Goal: Task Accomplishment & Management: Manage account settings

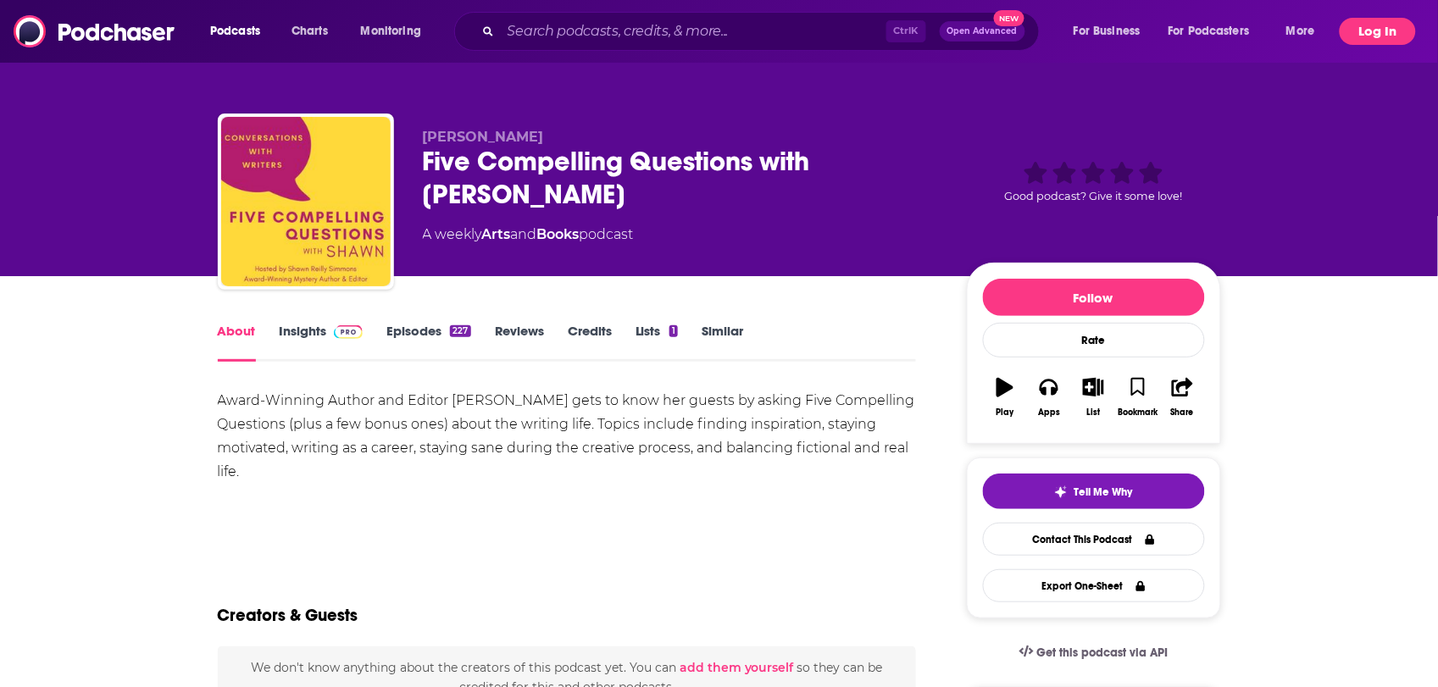
click at [1362, 31] on button "Log In" at bounding box center [1377, 31] width 76 height 27
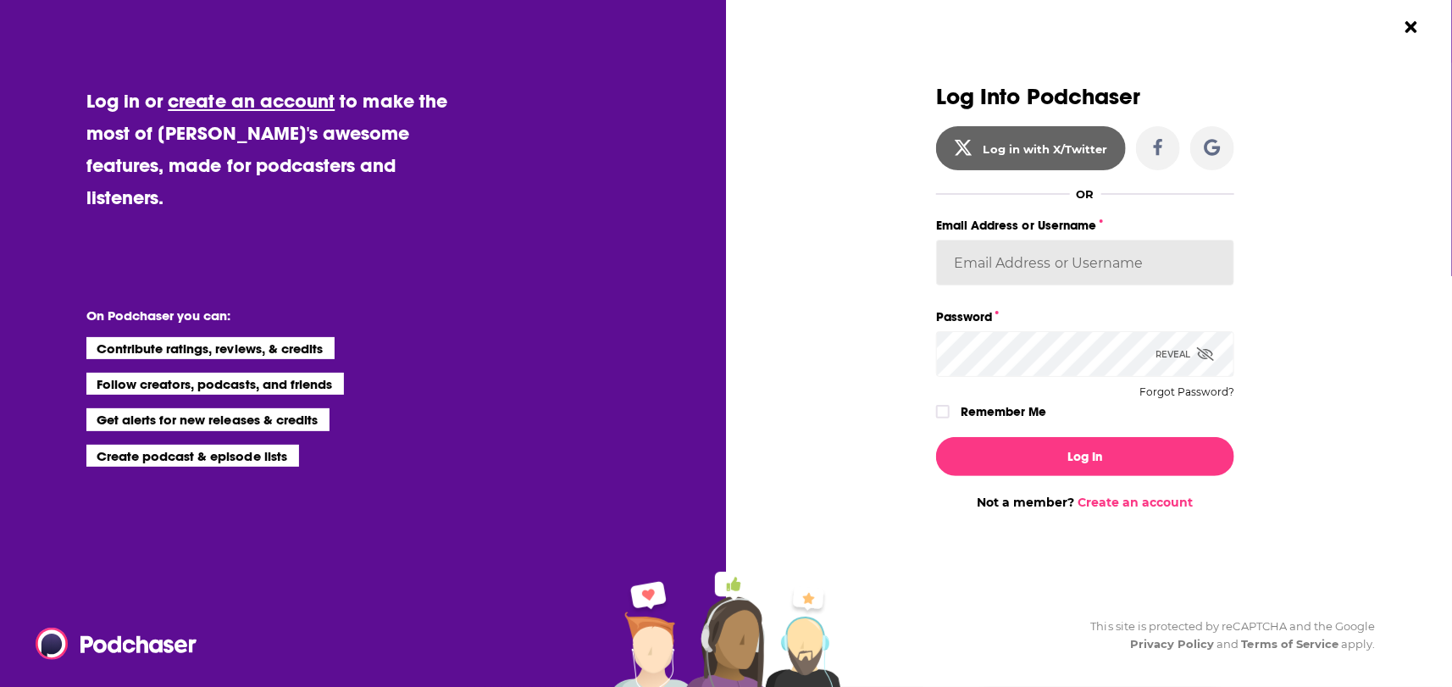
type input "putnampublicity"
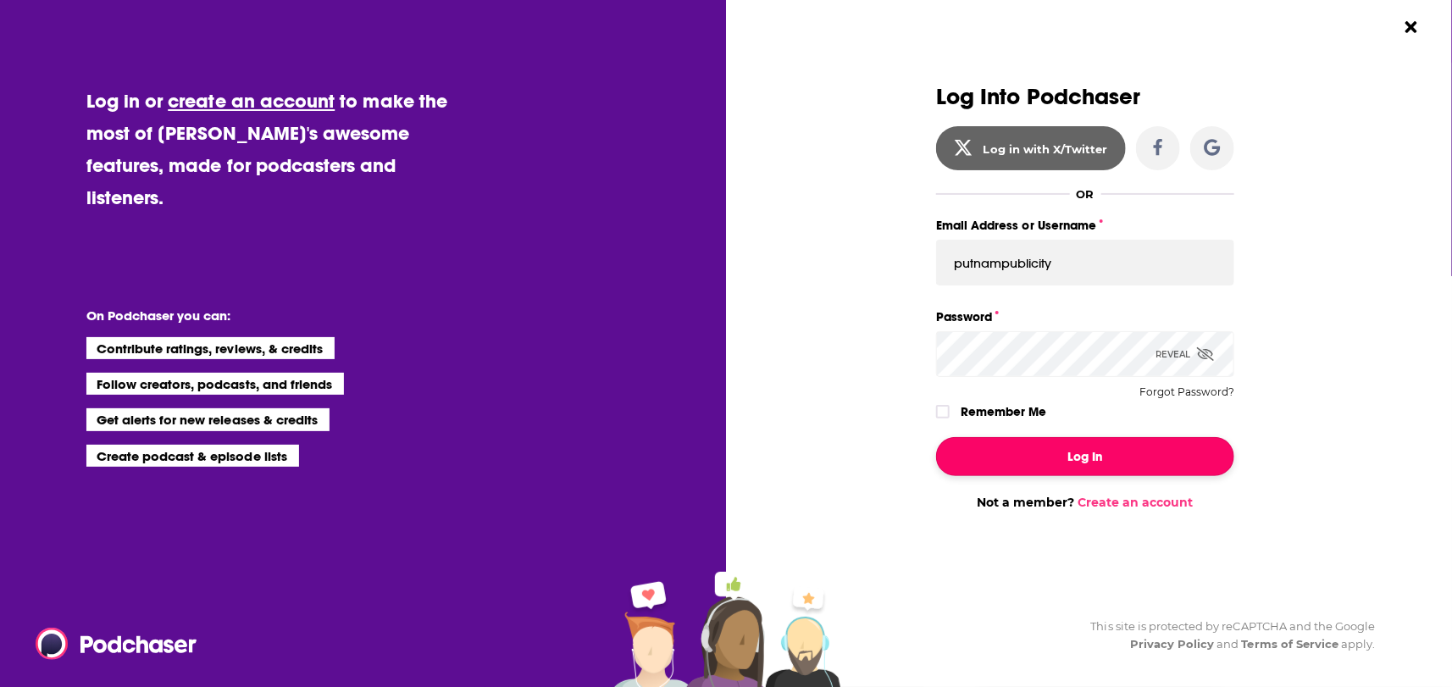
click at [1079, 444] on button "Log In" at bounding box center [1085, 456] width 298 height 39
click at [1068, 454] on button "Dialog" at bounding box center [1085, 456] width 298 height 39
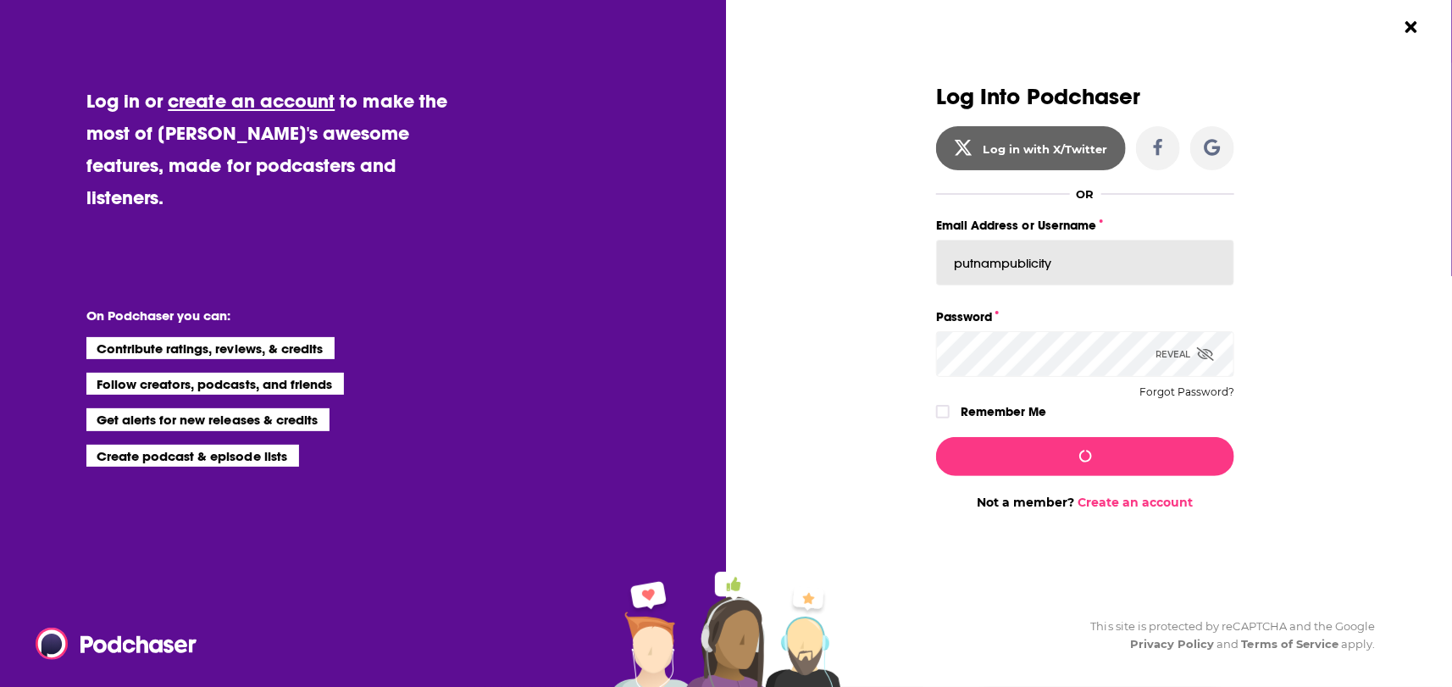
click at [1096, 258] on input "putnampublicity" at bounding box center [1085, 263] width 298 height 46
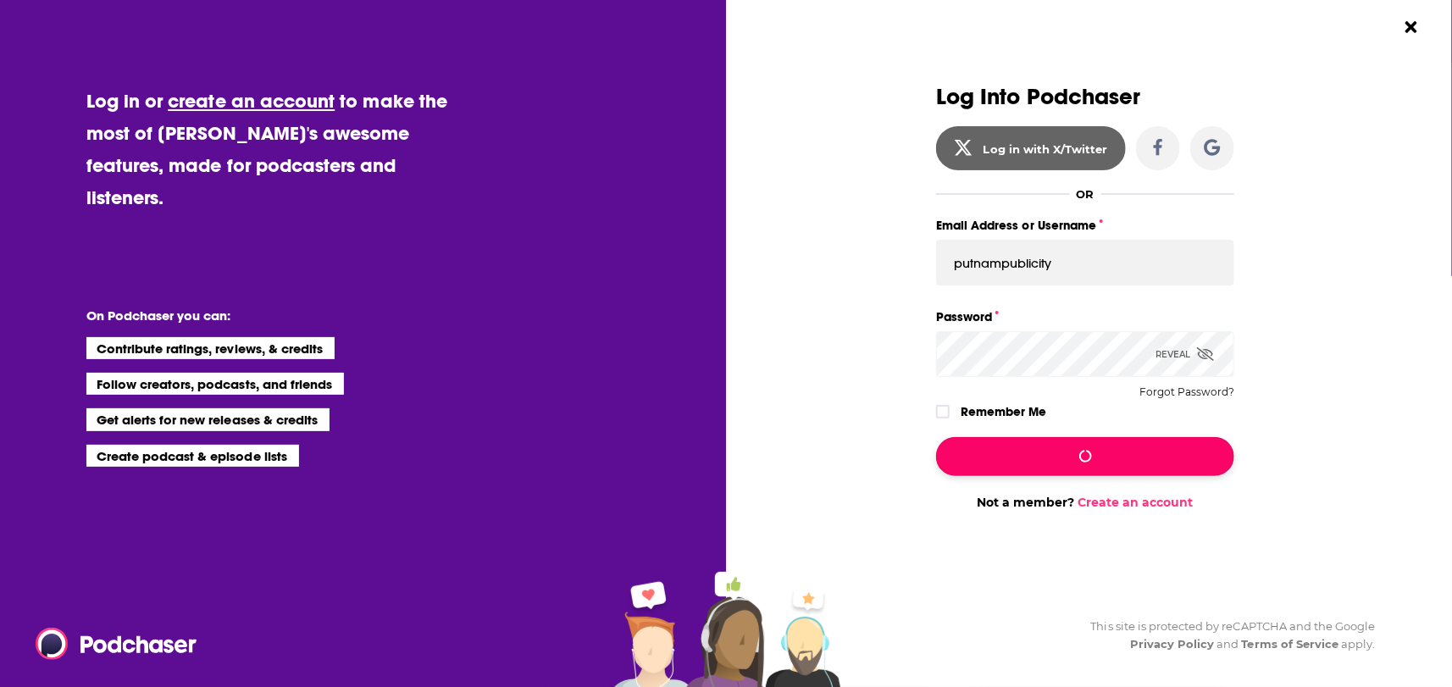
click at [1073, 458] on button "Dialog" at bounding box center [1085, 456] width 298 height 39
